Goal: Task Accomplishment & Management: Manage account settings

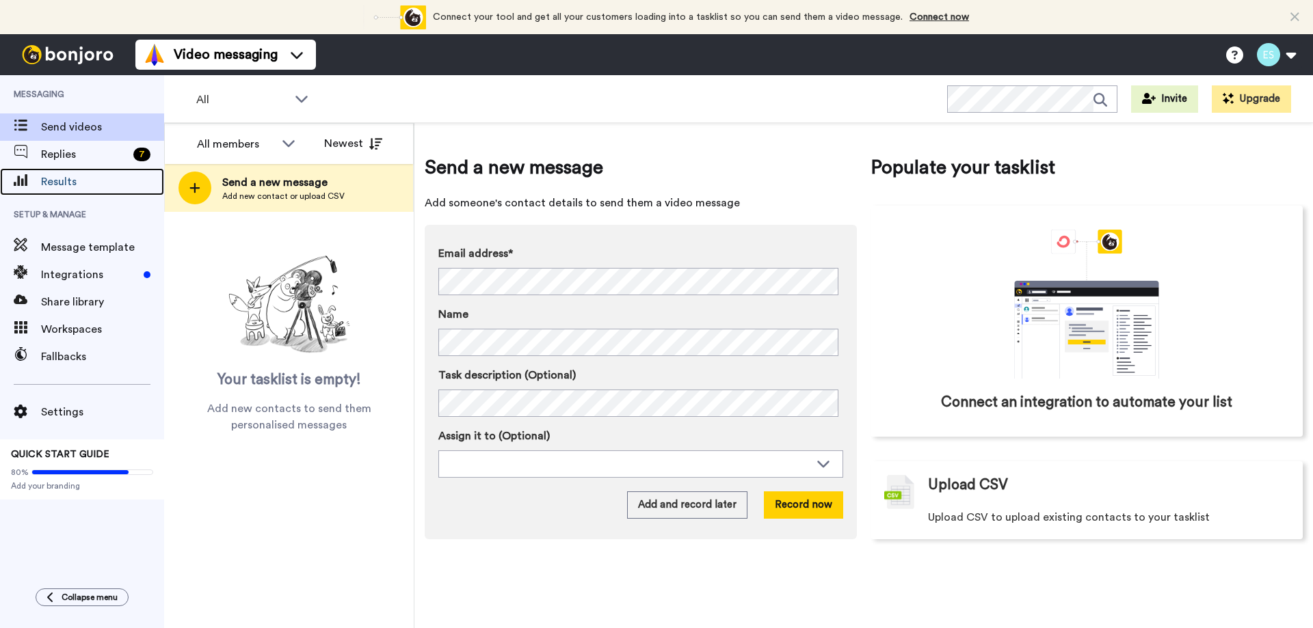
click at [81, 180] on span "Results" at bounding box center [102, 182] width 123 height 16
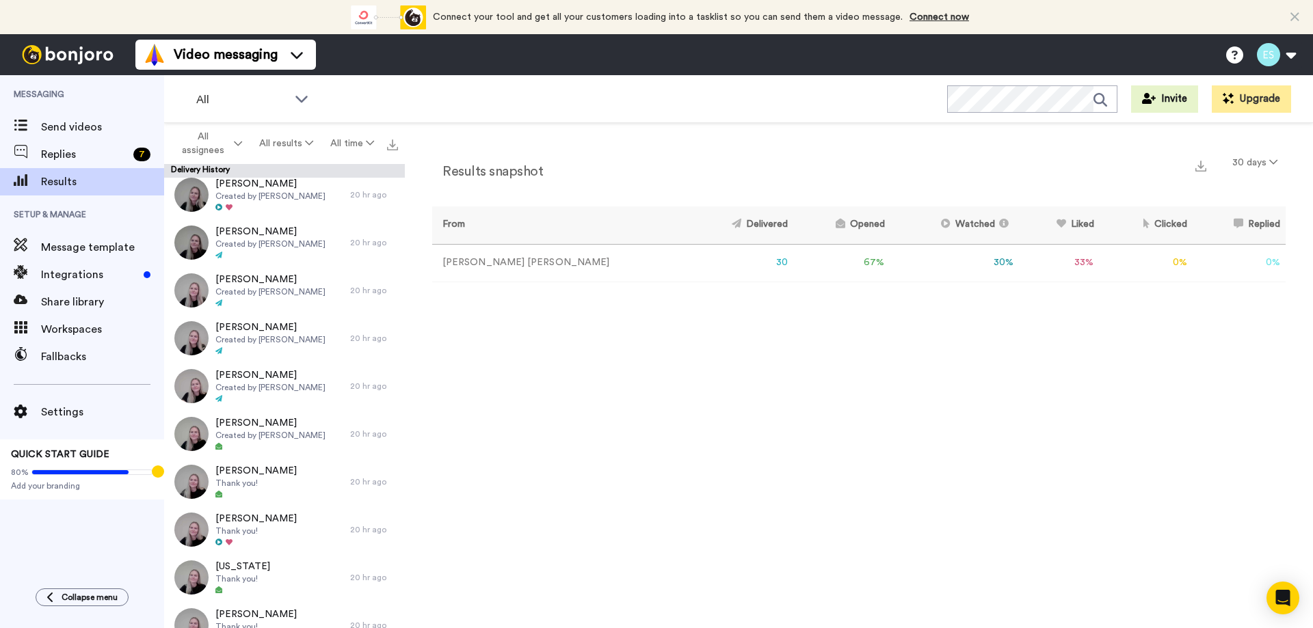
scroll to position [410, 0]
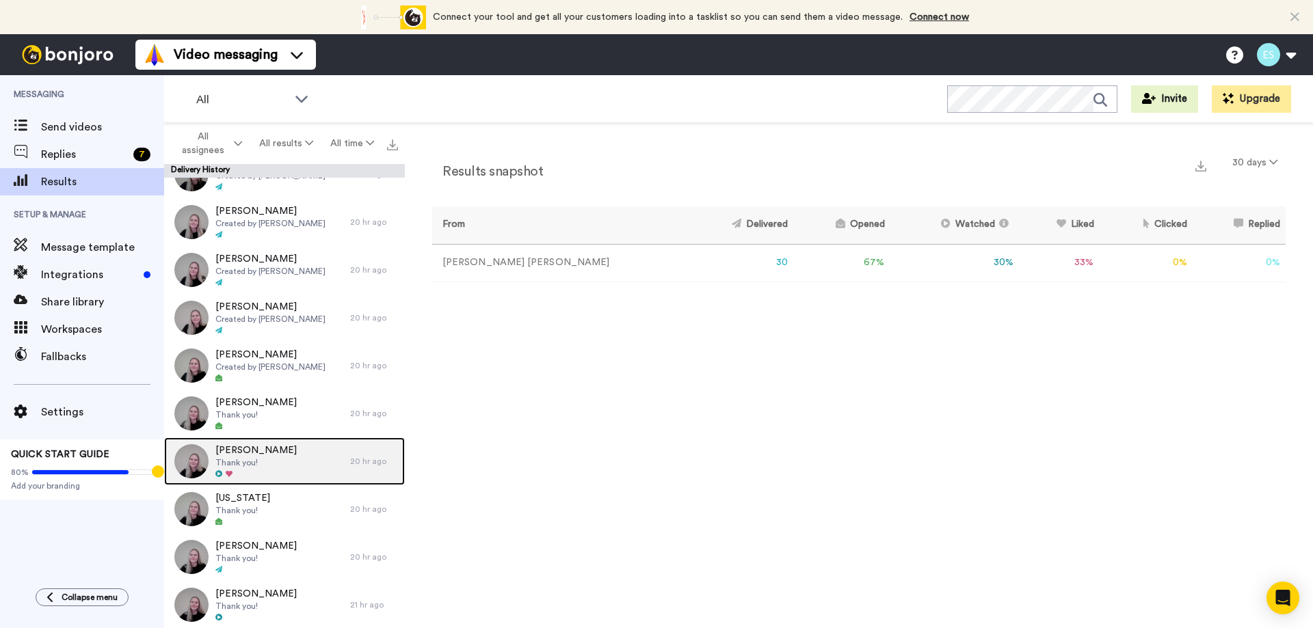
click at [273, 469] on div "Graham Thank you!" at bounding box center [257, 462] width 186 height 48
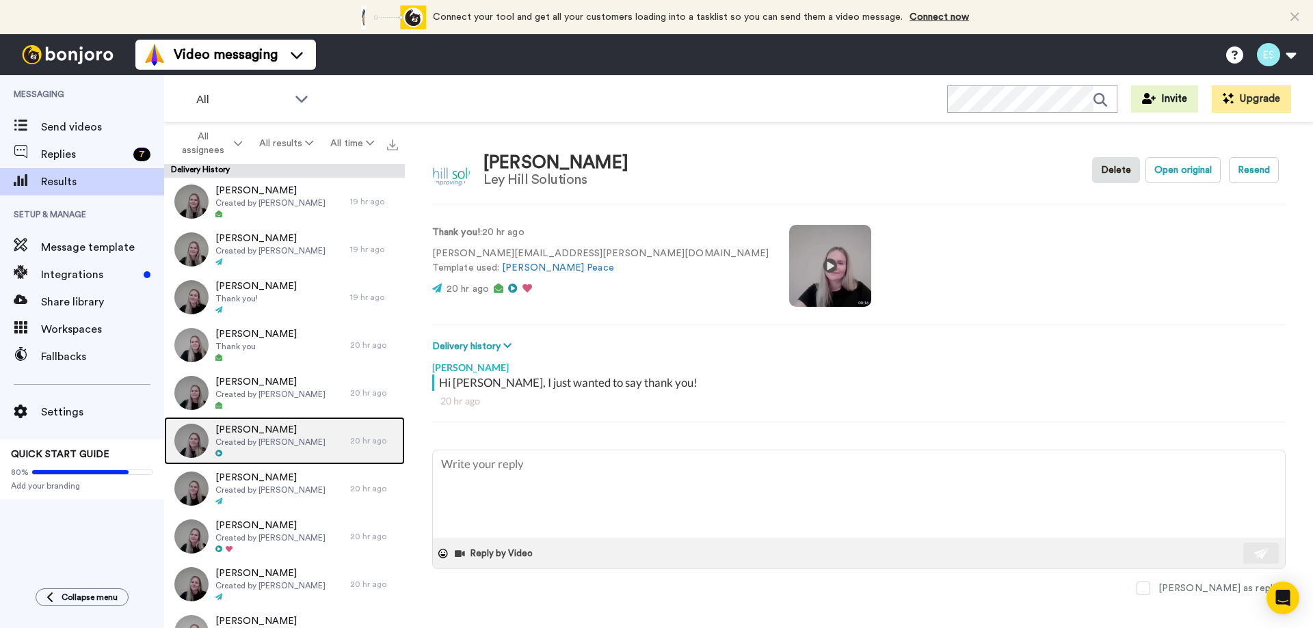
click at [278, 442] on span "Created by Bobbi Davies" at bounding box center [270, 442] width 110 height 11
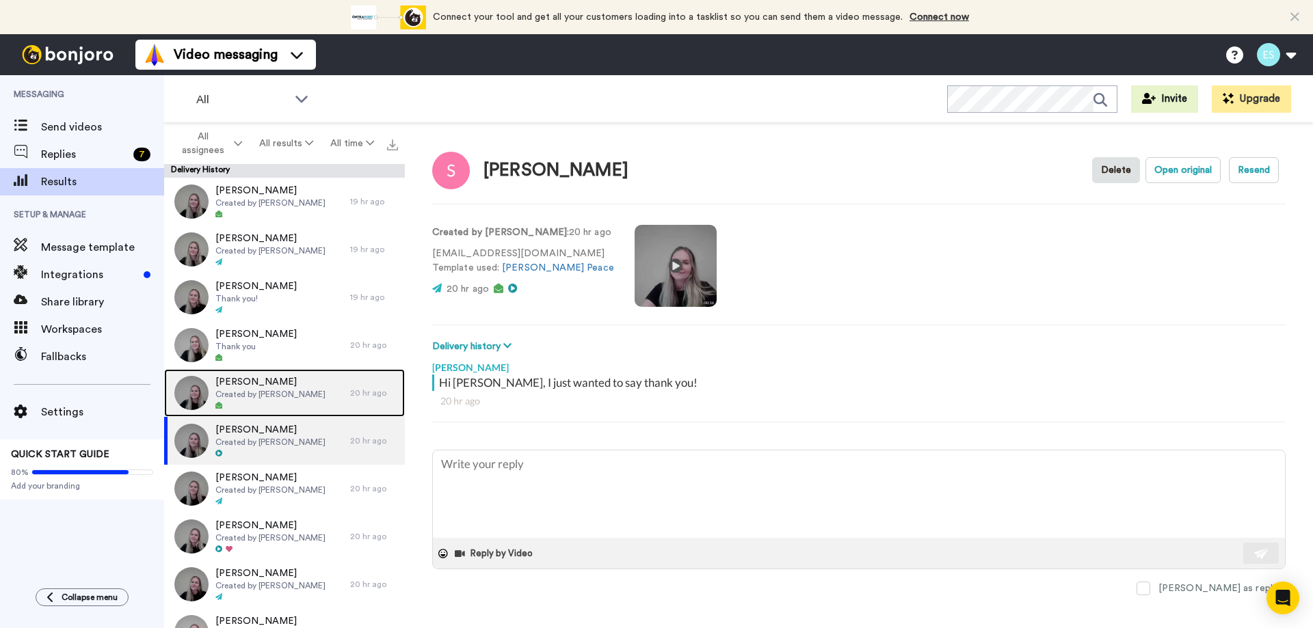
click at [284, 400] on div "Stephen Created by Bobbi Davies" at bounding box center [270, 393] width 110 height 36
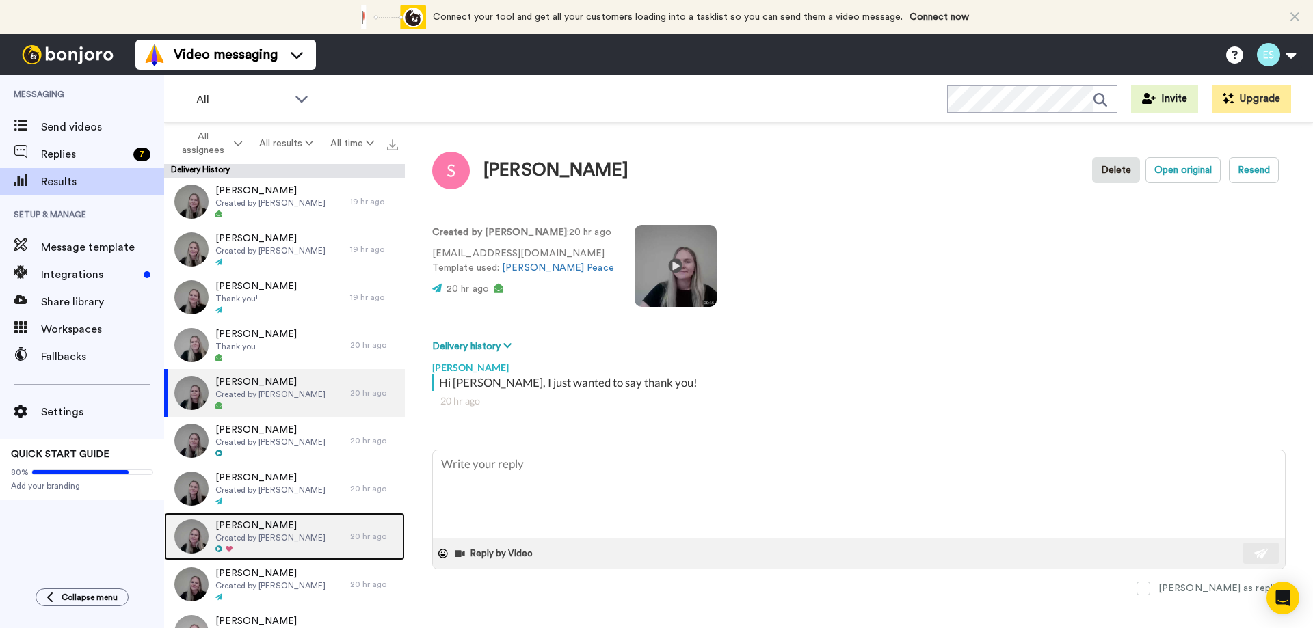
click at [263, 521] on span "[PERSON_NAME]" at bounding box center [270, 526] width 110 height 14
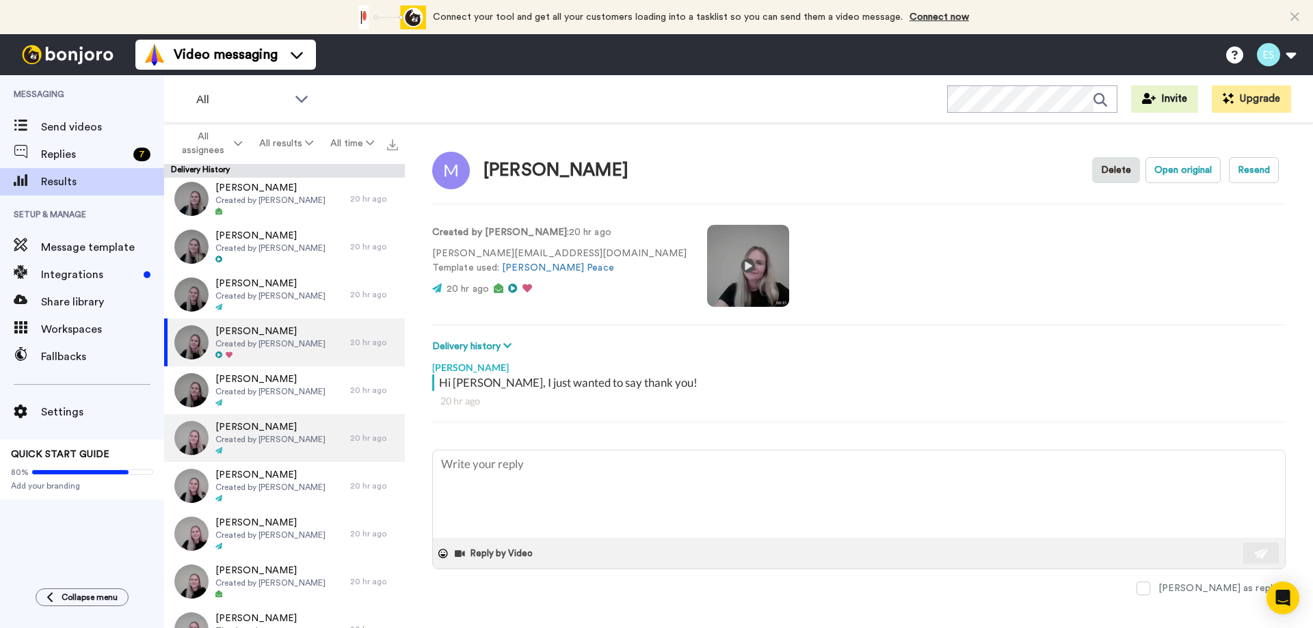
scroll to position [342, 0]
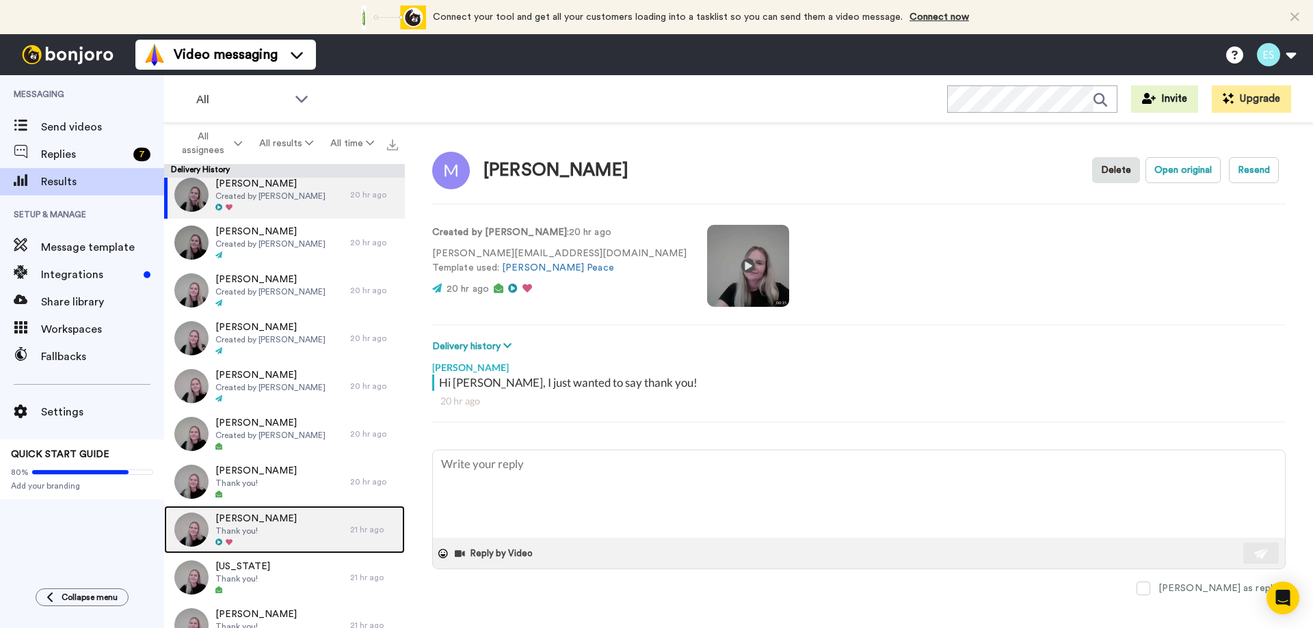
click at [278, 524] on div "Graham Thank you!" at bounding box center [257, 530] width 186 height 48
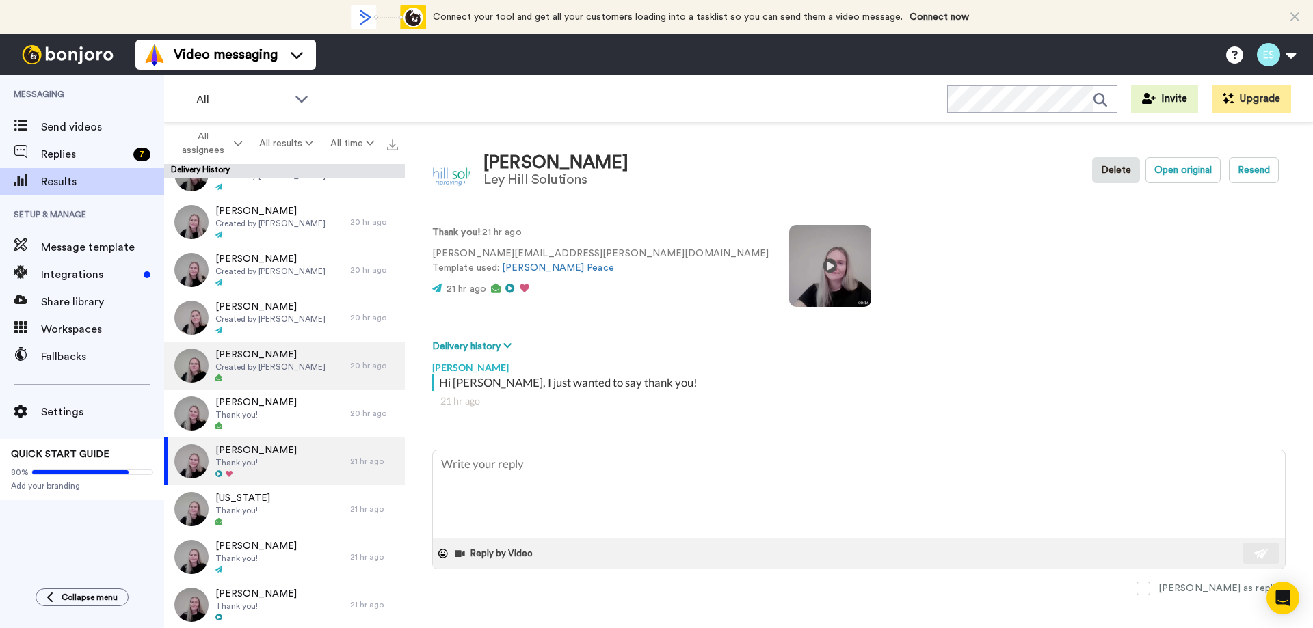
scroll to position [273, 0]
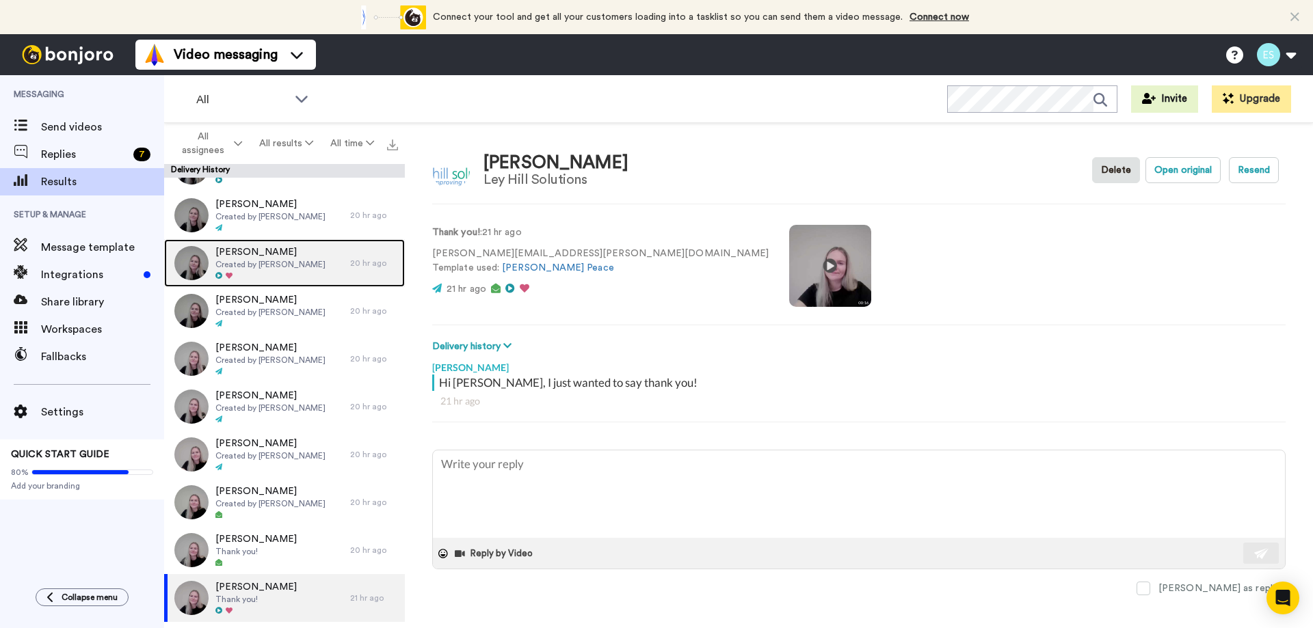
click at [260, 275] on div at bounding box center [270, 276] width 110 height 10
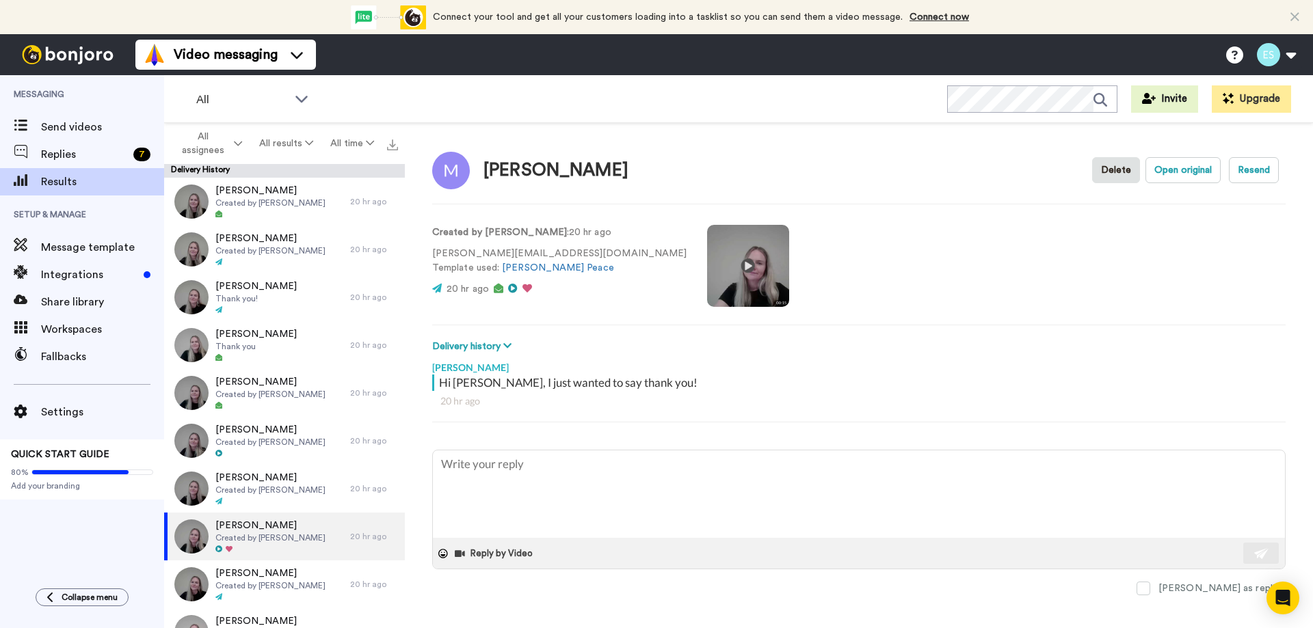
type textarea "x"
